Goal: Information Seeking & Learning: Learn about a topic

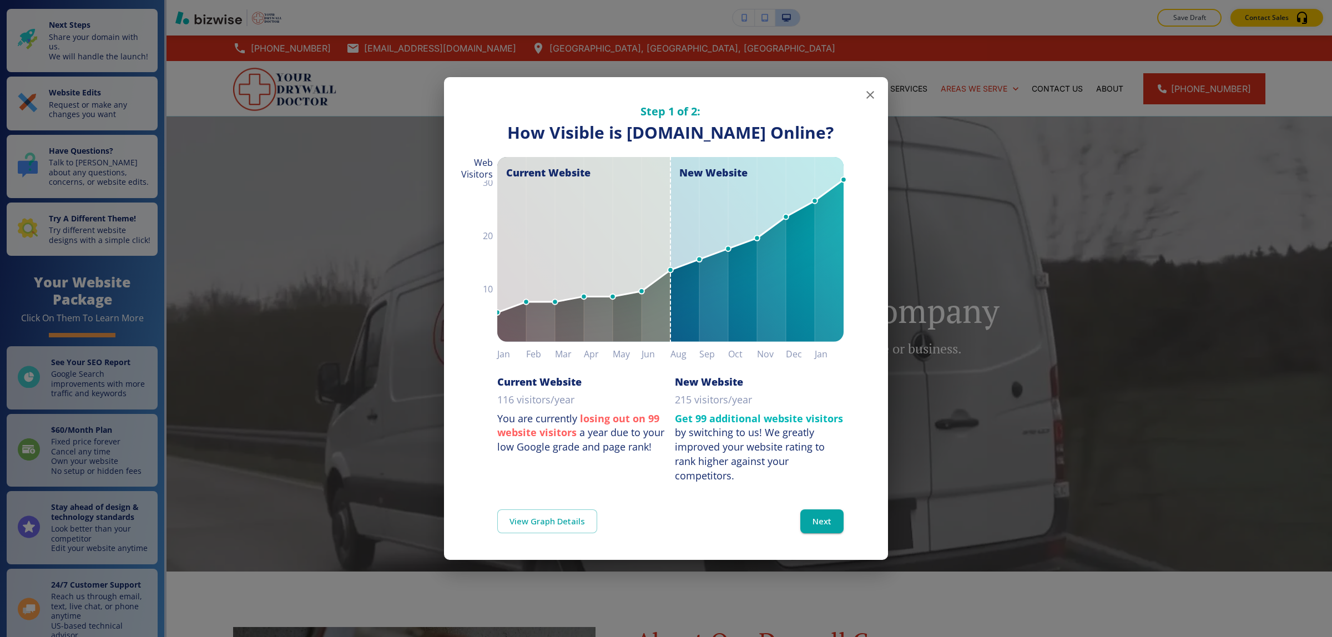
click at [869, 88] on icon "button" at bounding box center [869, 94] width 13 height 13
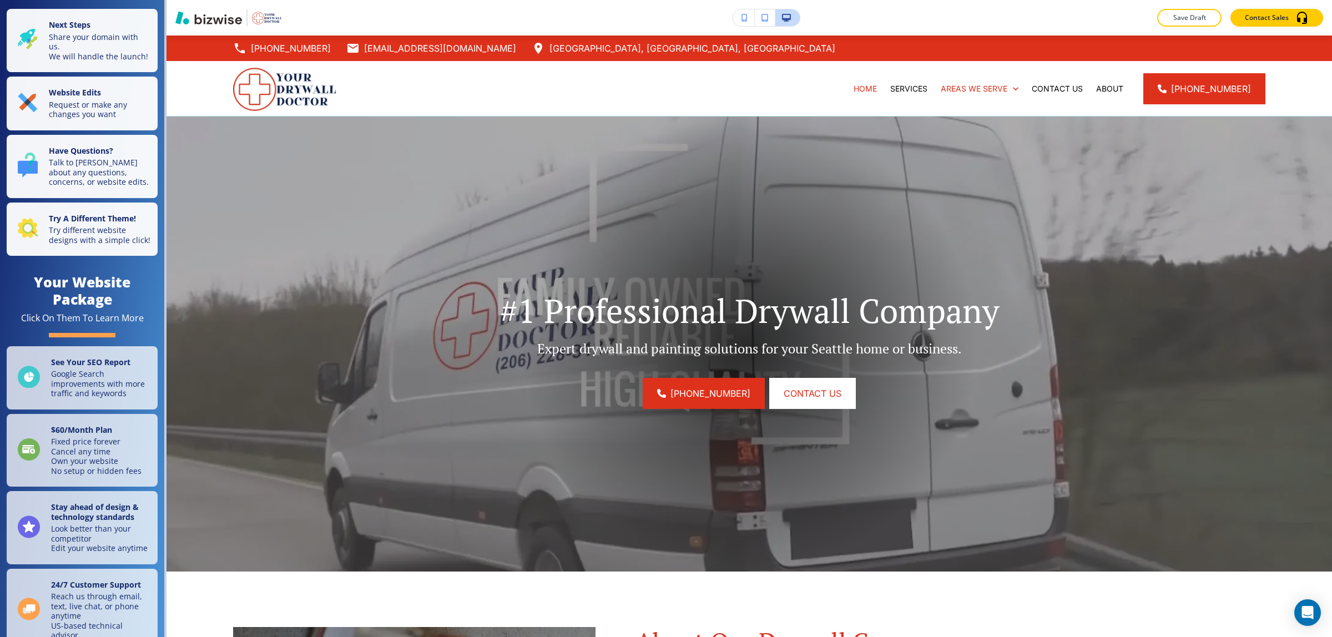
click at [767, 14] on icon "button" at bounding box center [764, 18] width 7 height 8
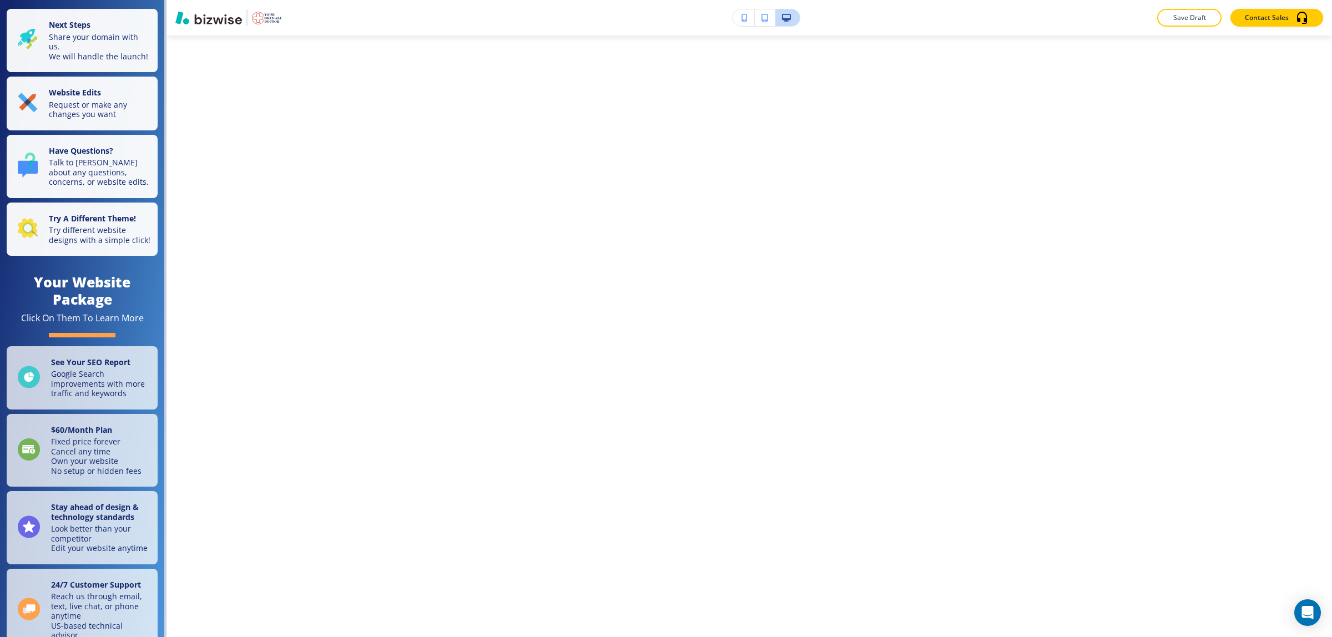
click at [747, 14] on button "button" at bounding box center [743, 17] width 22 height 17
click at [739, 23] on button "button" at bounding box center [743, 17] width 22 height 17
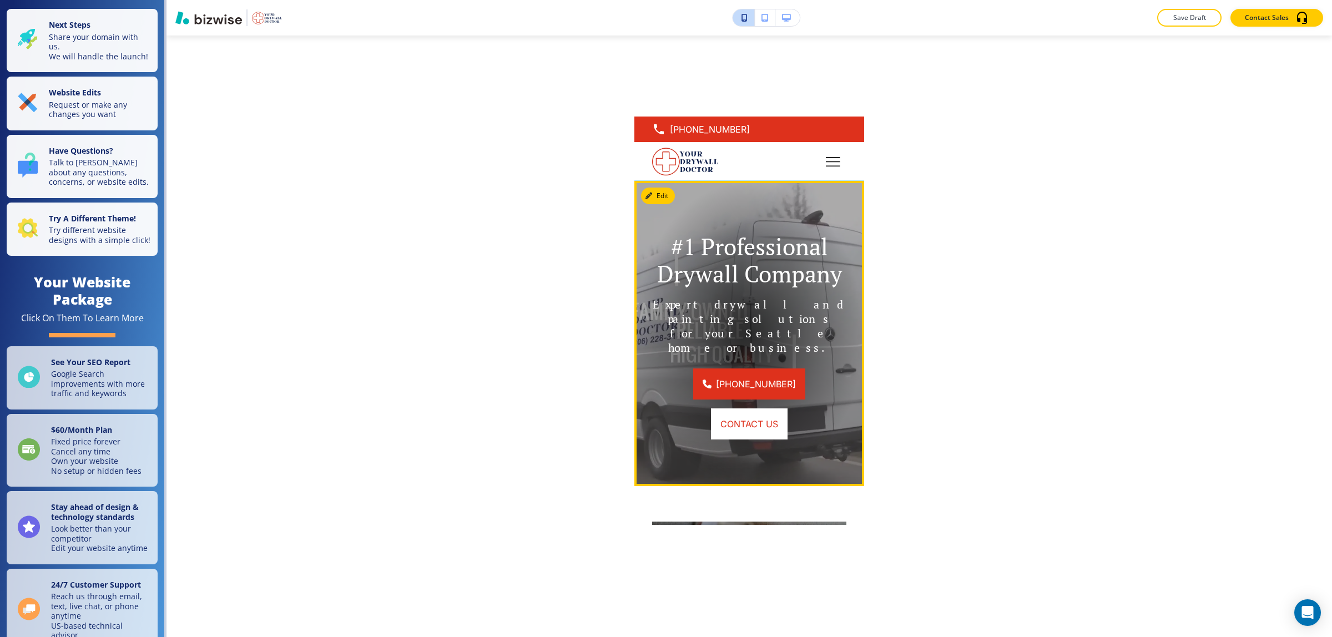
click at [767, 219] on div at bounding box center [749, 333] width 230 height 305
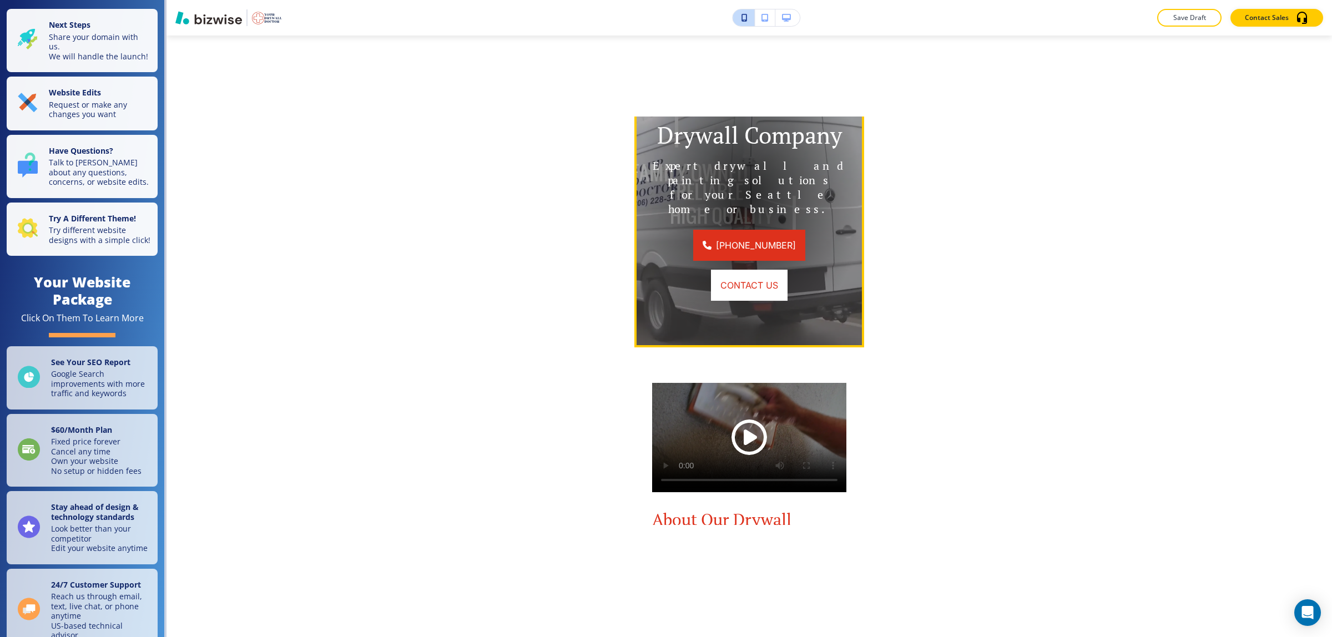
click at [720, 186] on p "Expert drywall and painting solutions for your Seattle home or business." at bounding box center [749, 188] width 196 height 58
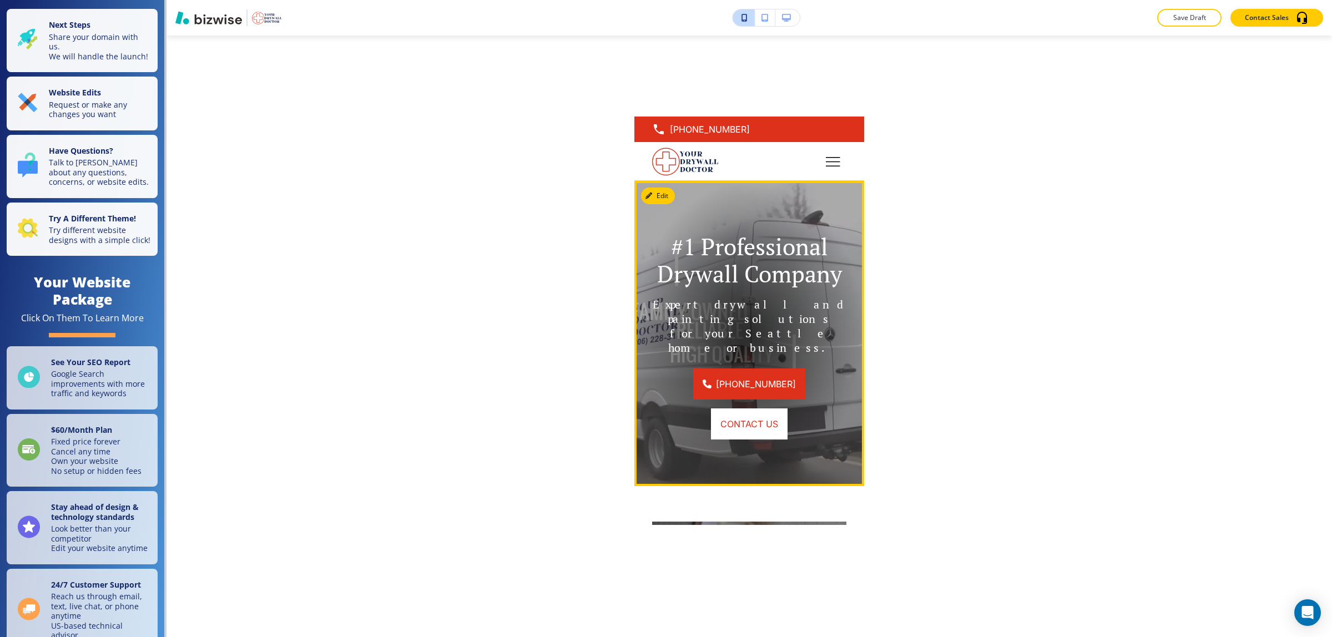
click at [720, 231] on div at bounding box center [749, 333] width 230 height 305
click at [685, 200] on video at bounding box center [749, 333] width 230 height 305
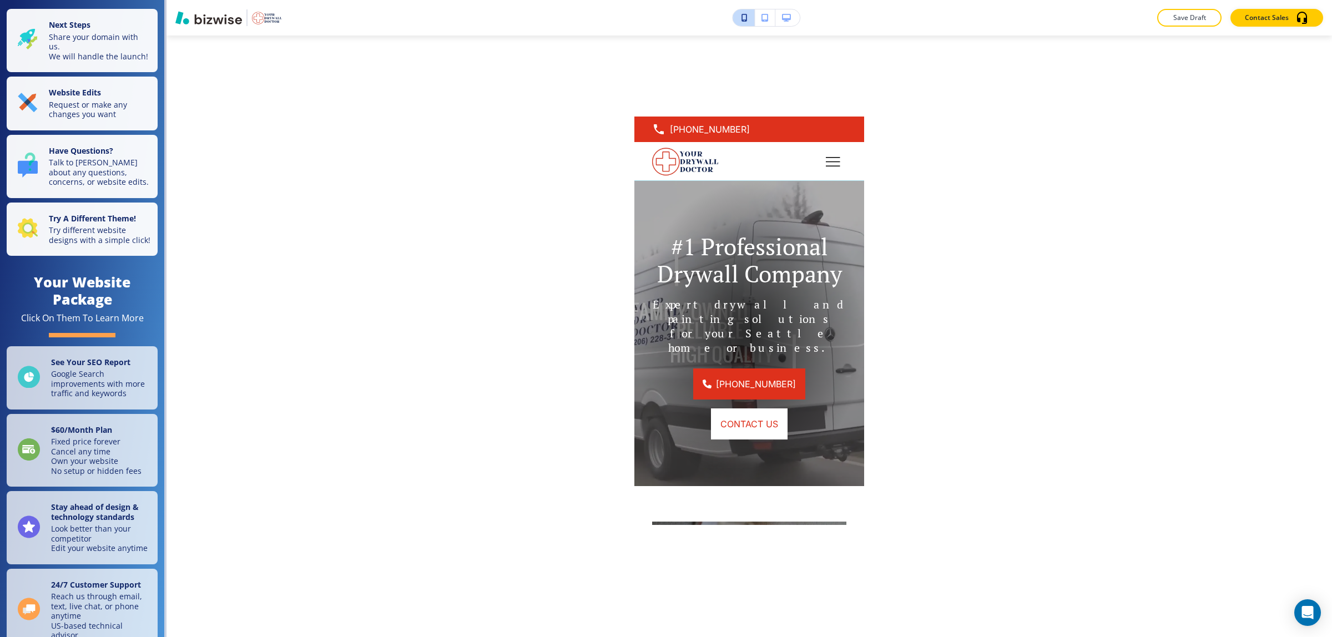
click at [788, 9] on button "button" at bounding box center [787, 17] width 24 height 17
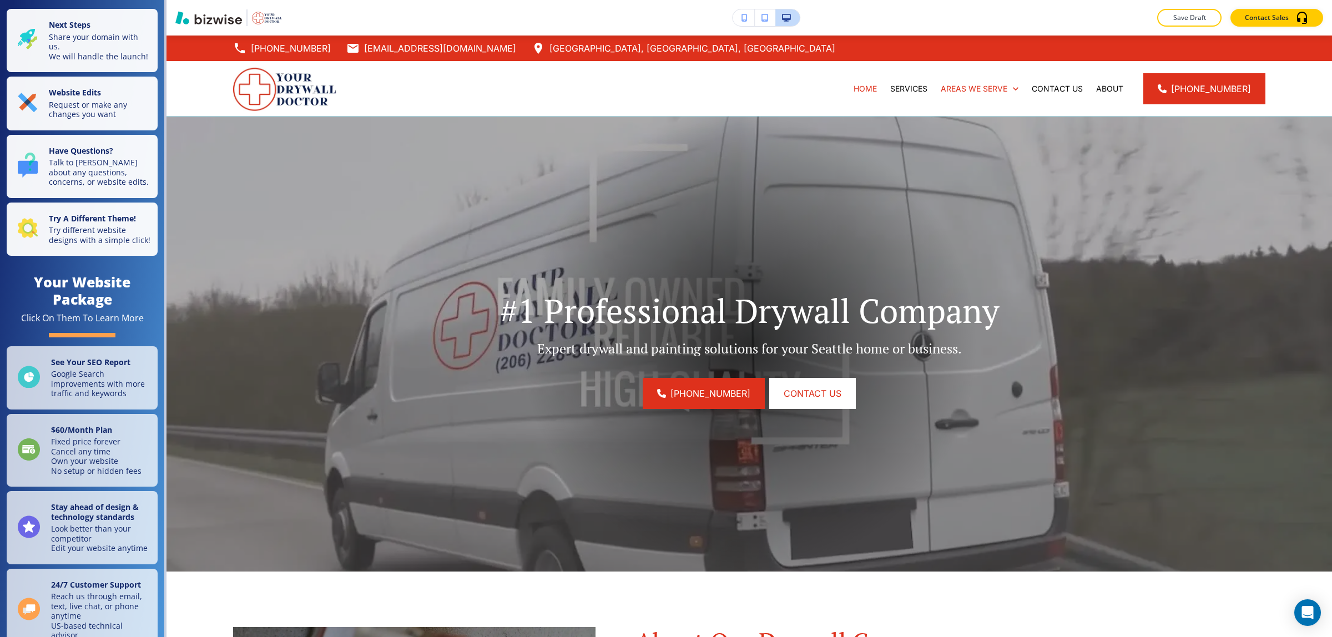
click at [764, 15] on icon "button" at bounding box center [764, 18] width 7 height 8
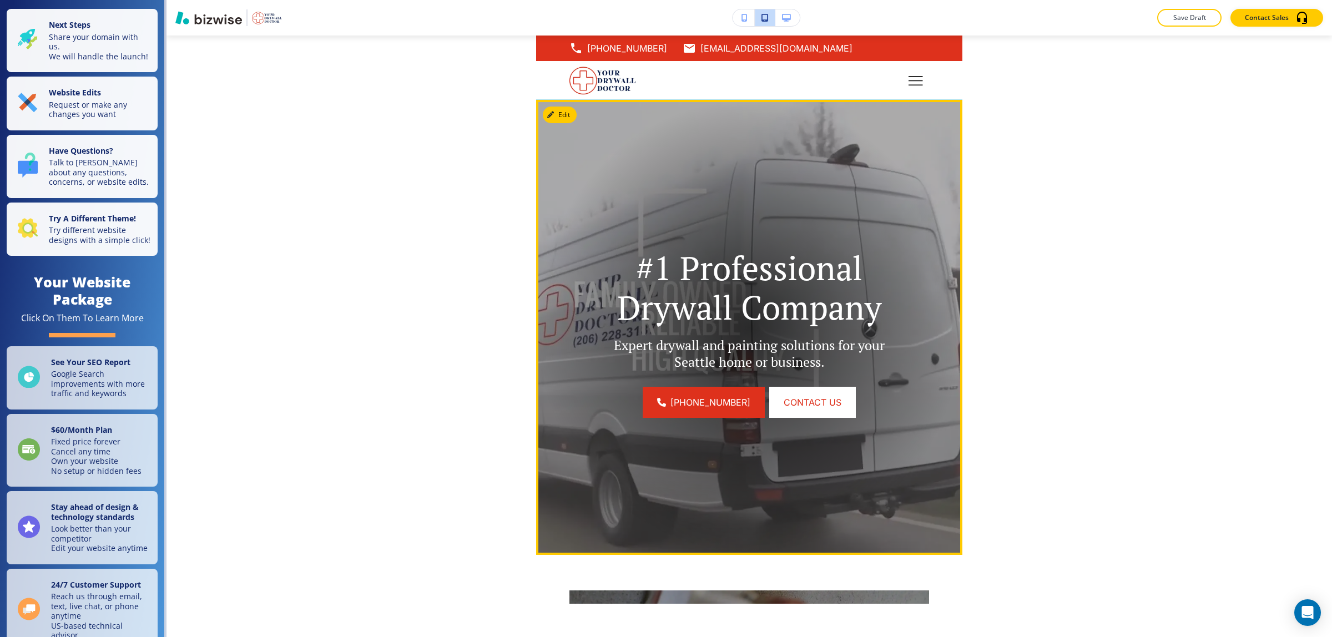
click at [758, 187] on div at bounding box center [749, 327] width 426 height 455
click at [568, 112] on button "Edit This Section" at bounding box center [580, 115] width 75 height 17
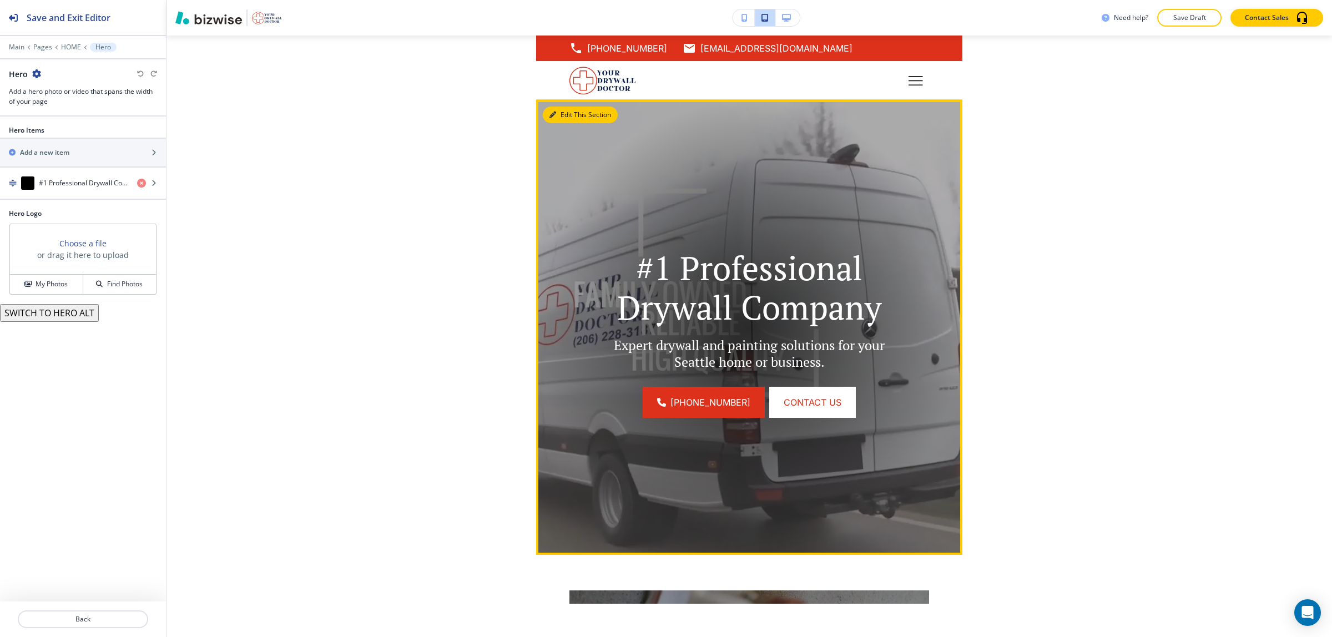
scroll to position [64, 0]
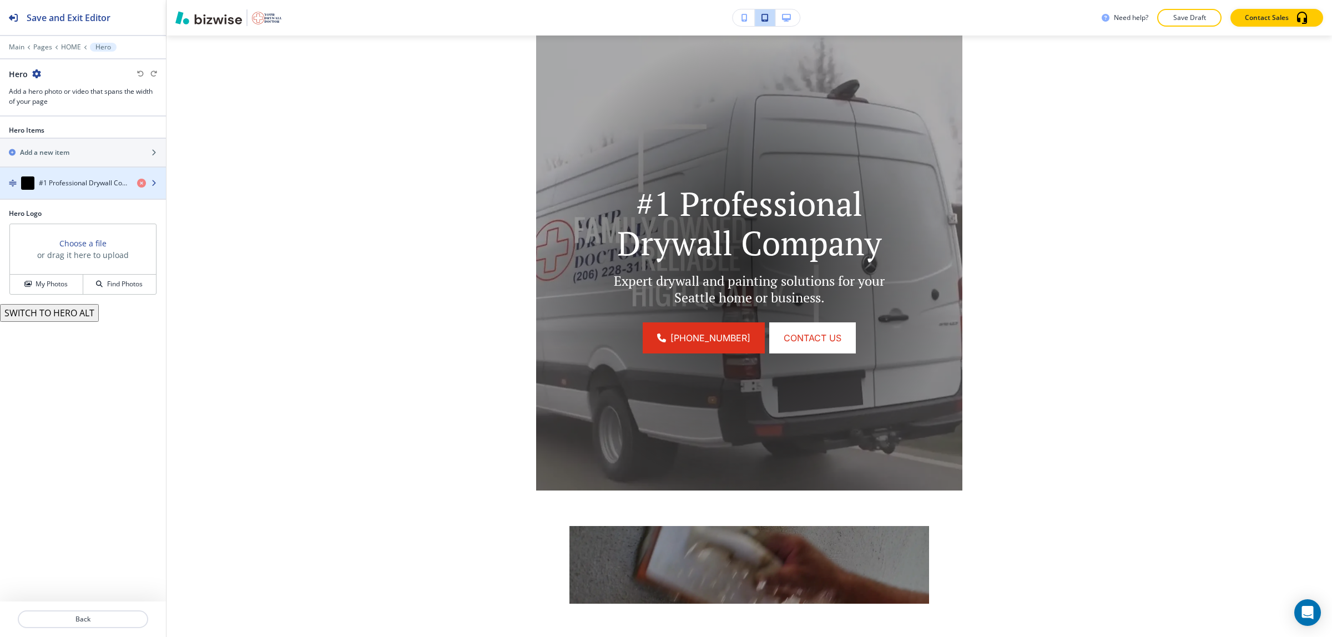
click at [83, 195] on div "button" at bounding box center [83, 194] width 166 height 9
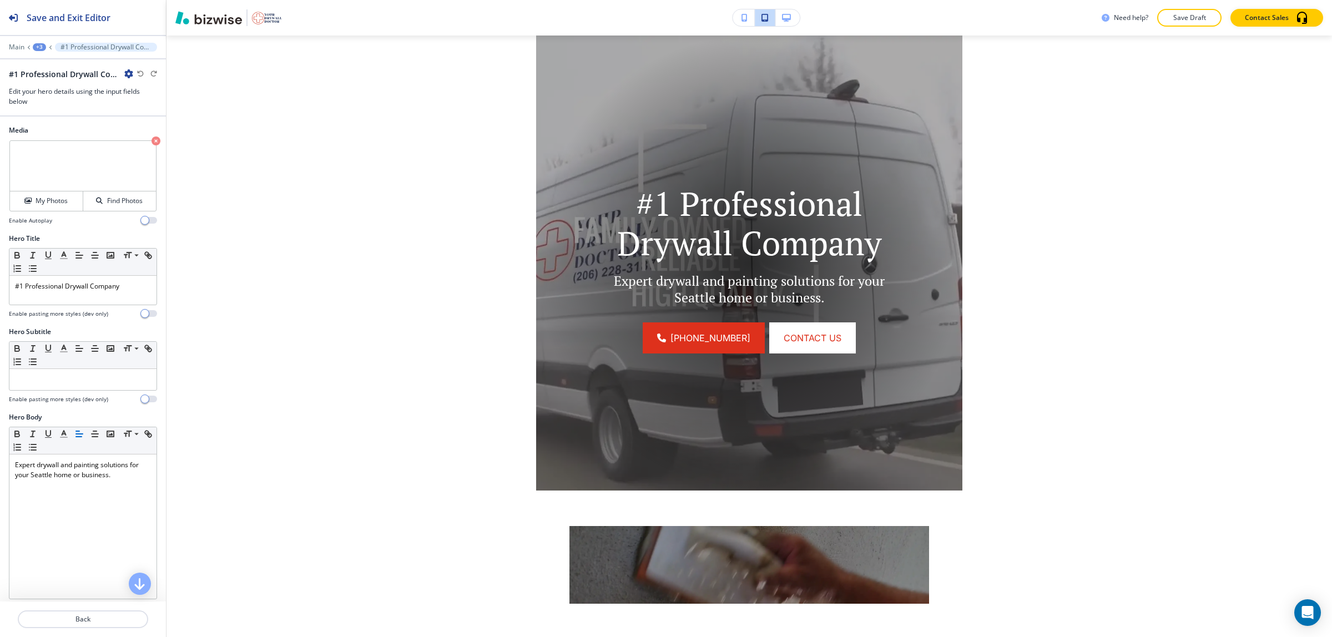
click at [69, 163] on video at bounding box center [83, 166] width 146 height 50
click at [51, 195] on button "My Photos" at bounding box center [46, 200] width 73 height 19
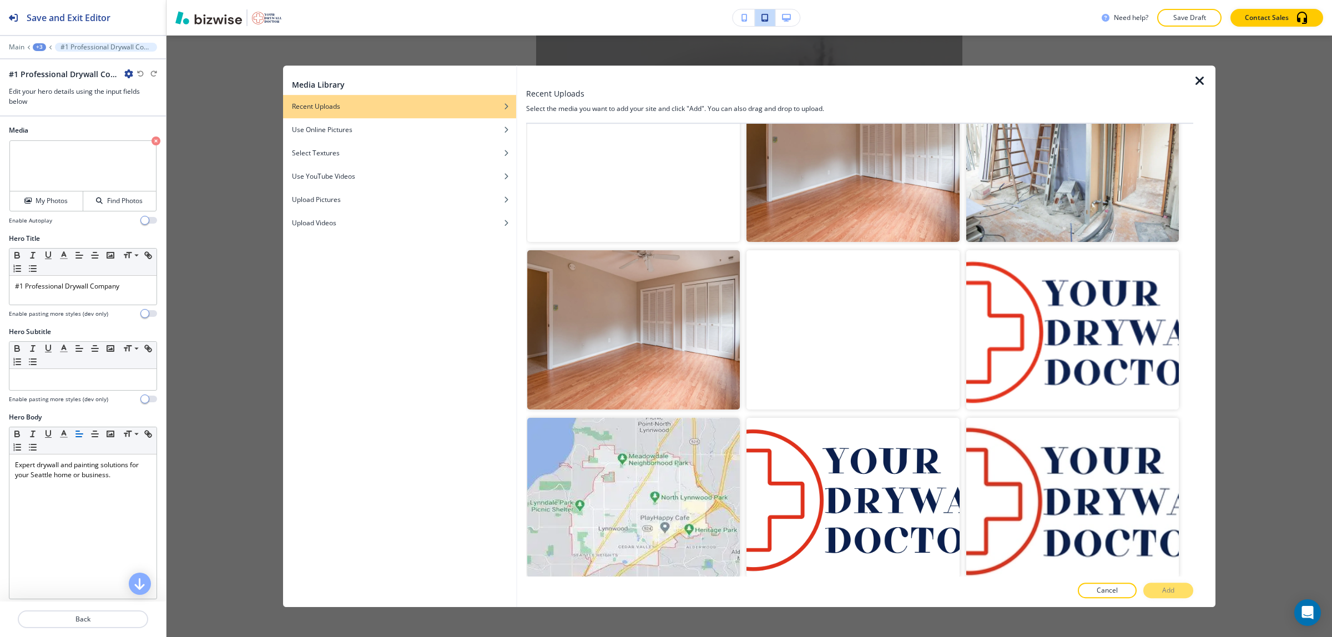
scroll to position [1873, 0]
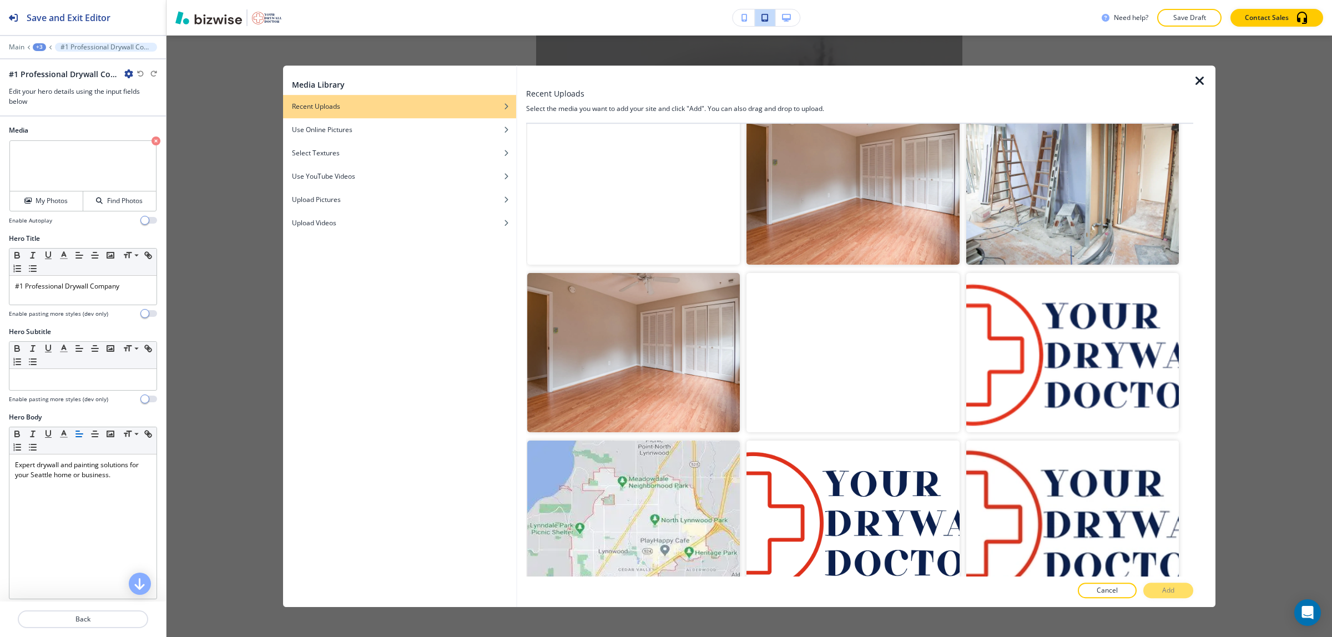
click at [905, 317] on video "button" at bounding box center [852, 352] width 212 height 159
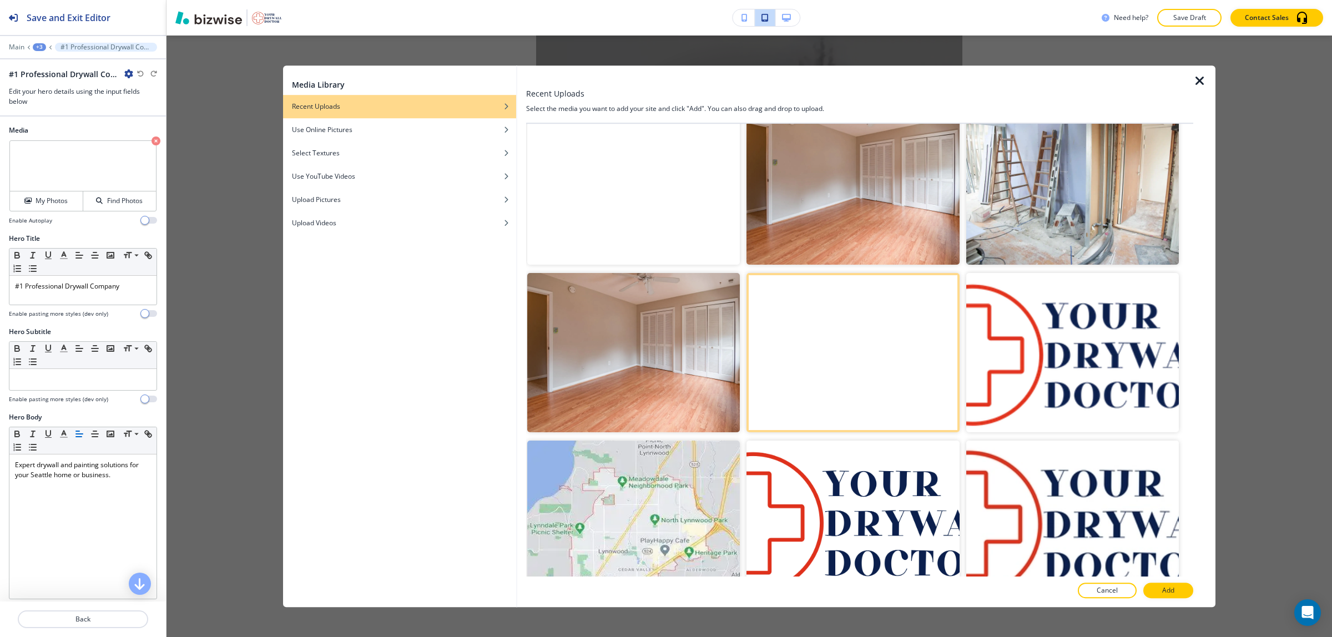
drag, startPoint x: 1106, startPoint y: 591, endPoint x: 1109, endPoint y: 566, distance: 24.6
click at [1106, 586] on p "Cancel" at bounding box center [1106, 590] width 21 height 10
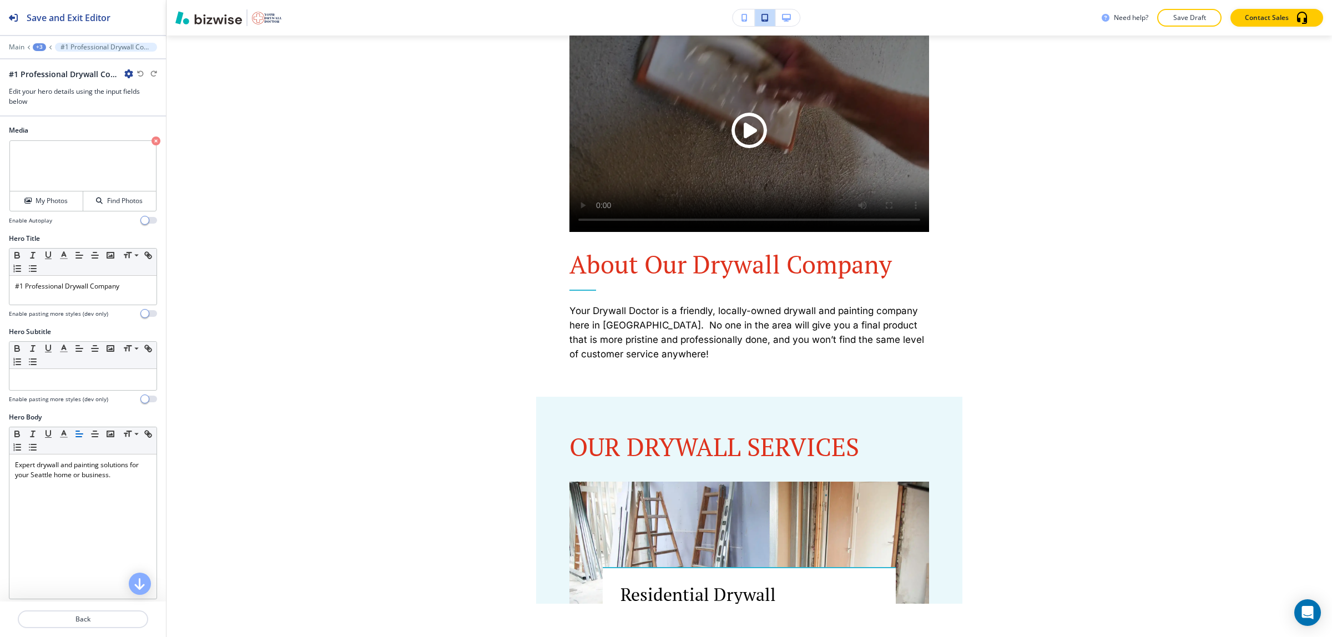
scroll to position [0, 0]
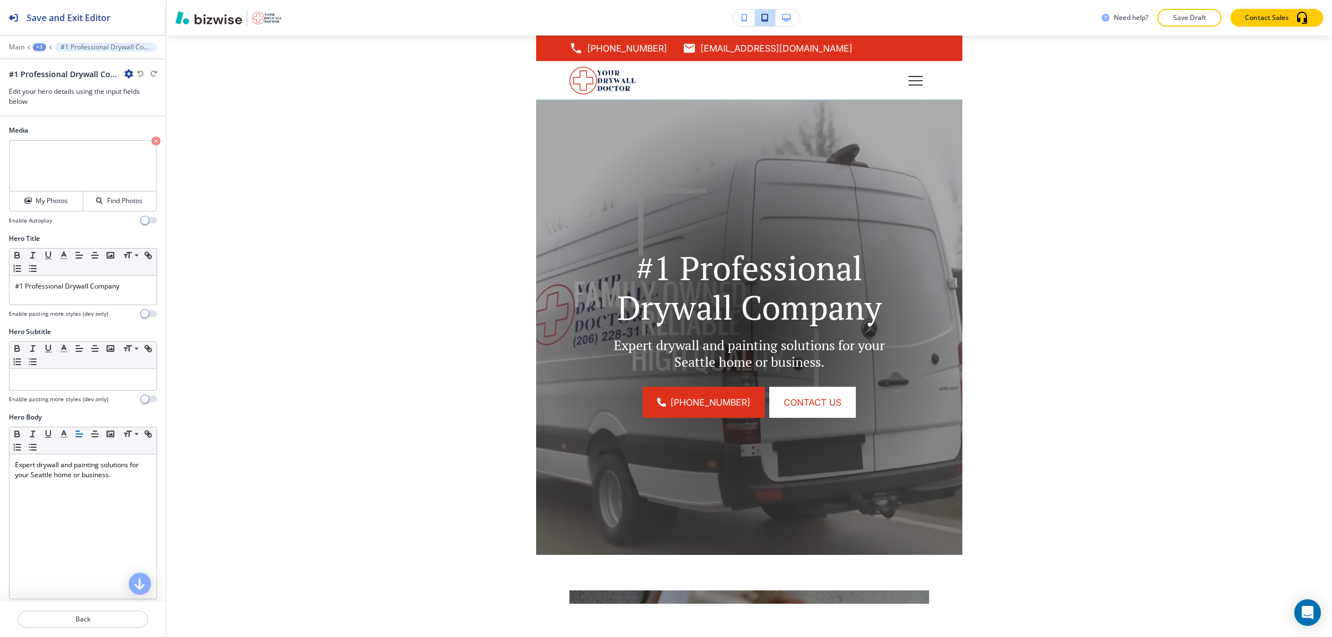
click at [792, 25] on button "button" at bounding box center [787, 17] width 24 height 17
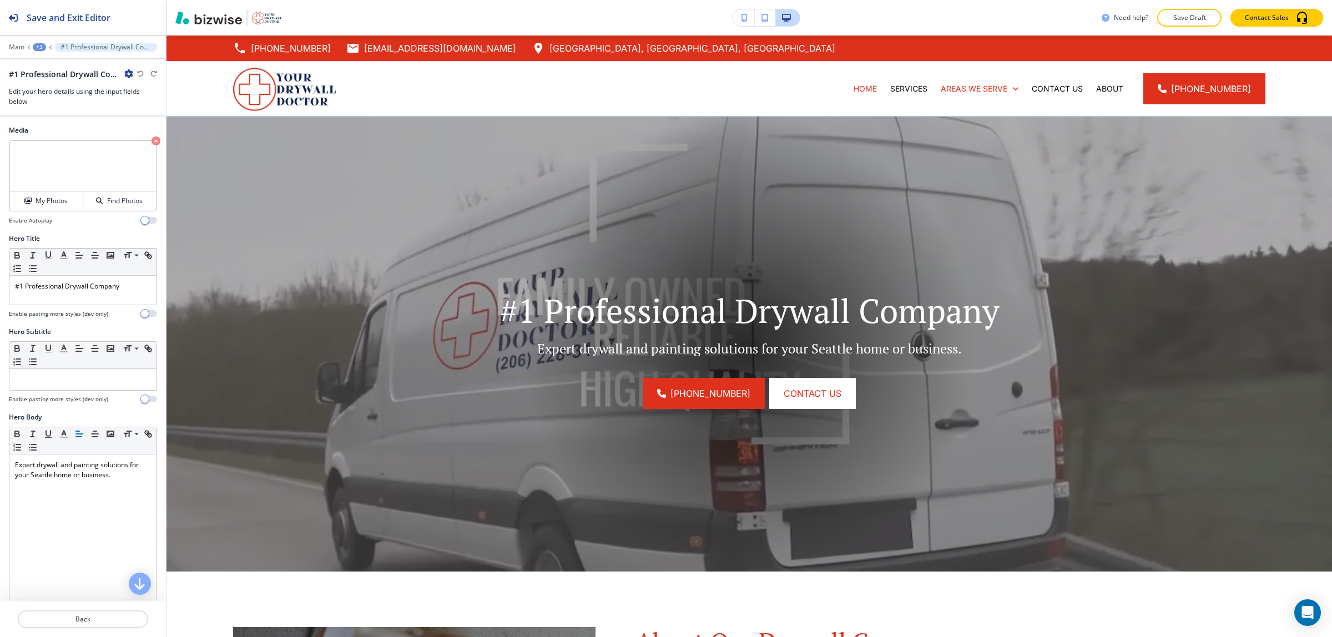
click at [747, 21] on button "button" at bounding box center [743, 17] width 22 height 17
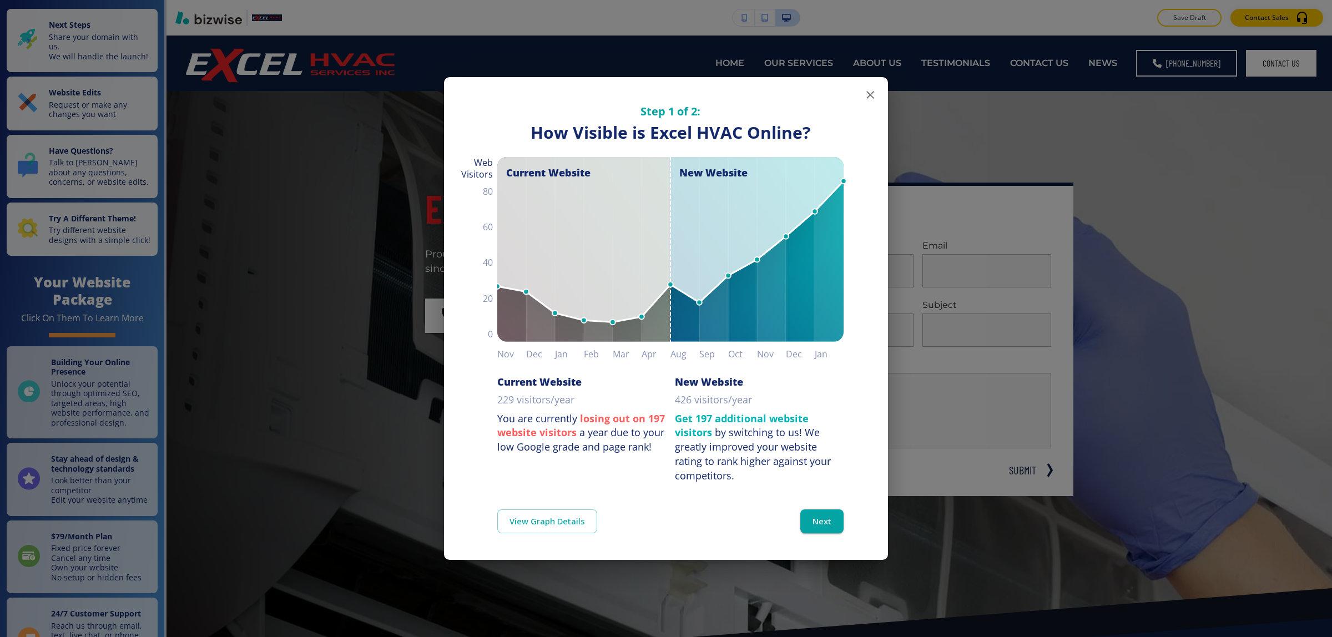
click at [1207, 323] on div "Step 1 of 2: How Visible are You Online? How Visible is Excel HVAC Online? Curr…" at bounding box center [666, 318] width 1332 height 637
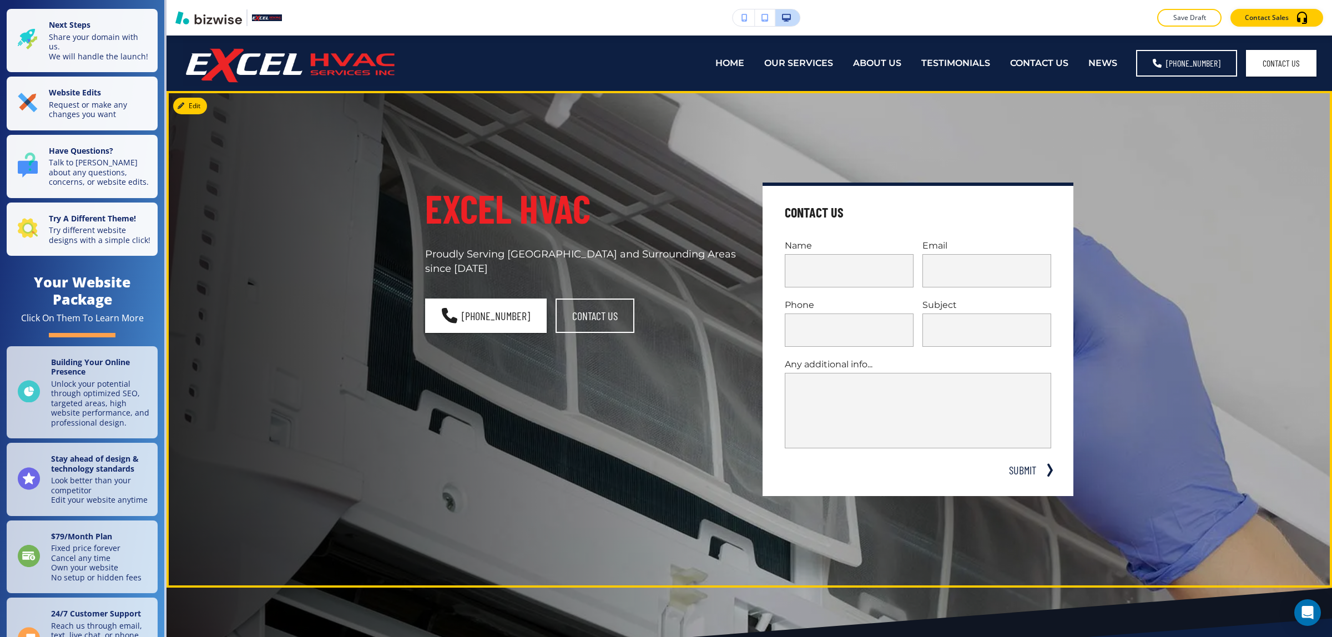
click at [1156, 393] on div "Excel HVAC Proudly Serving Harford County and Surrounding Areas since 2003 (410…" at bounding box center [748, 339] width 1165 height 497
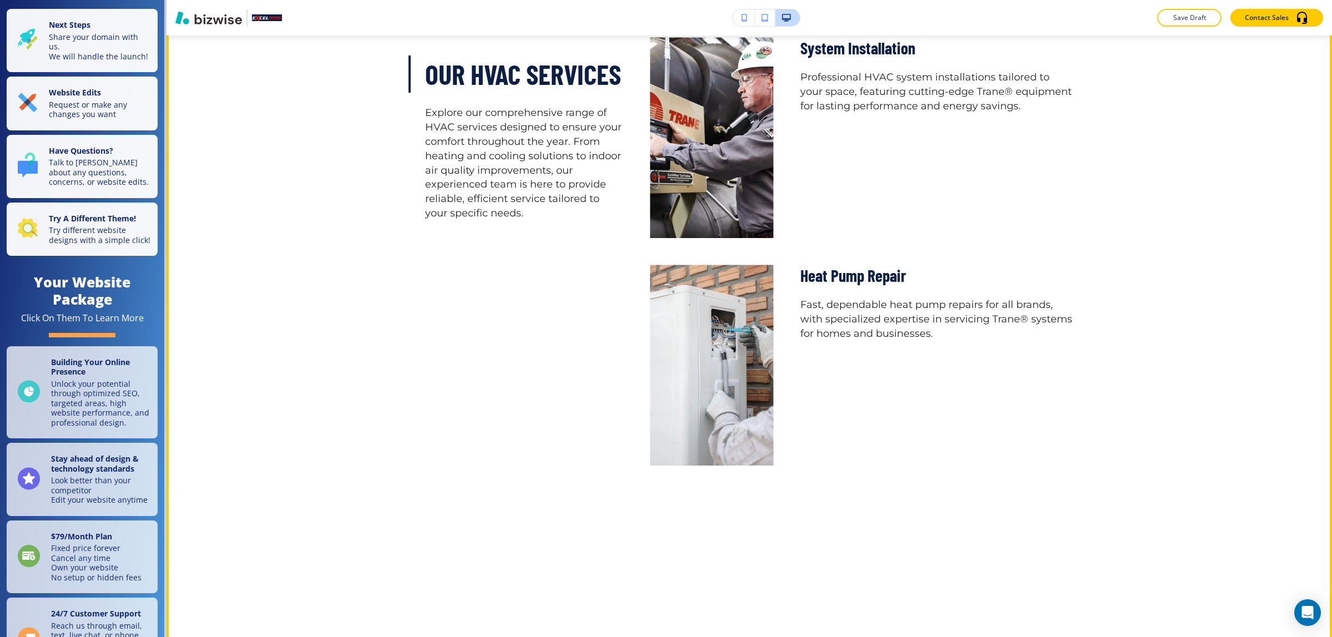
scroll to position [2289, 0]
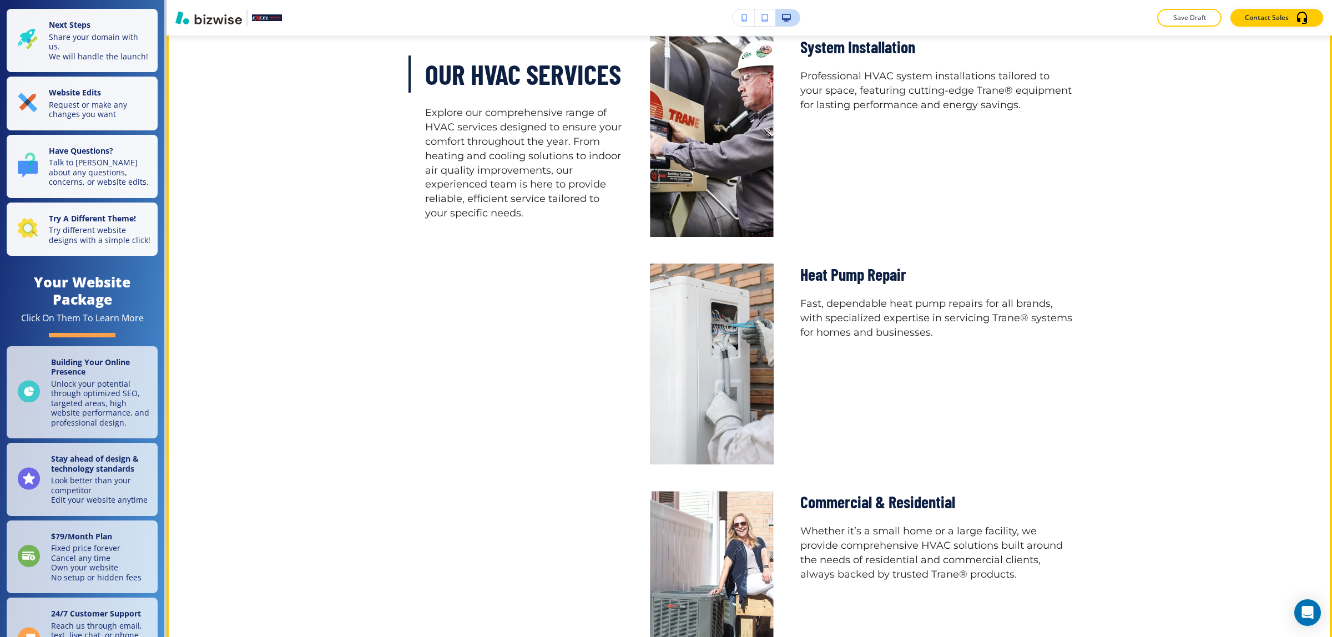
click at [542, 364] on div "Our HVAC Services Explore our comprehensive range of HVAC services designed to …" at bounding box center [735, 23] width 675 height 1338
click at [1277, 417] on div "Our HVAC Services Explore our comprehensive range of HVAC services designed to …" at bounding box center [748, 23] width 1165 height 1480
